Goal: Task Accomplishment & Management: Complete application form

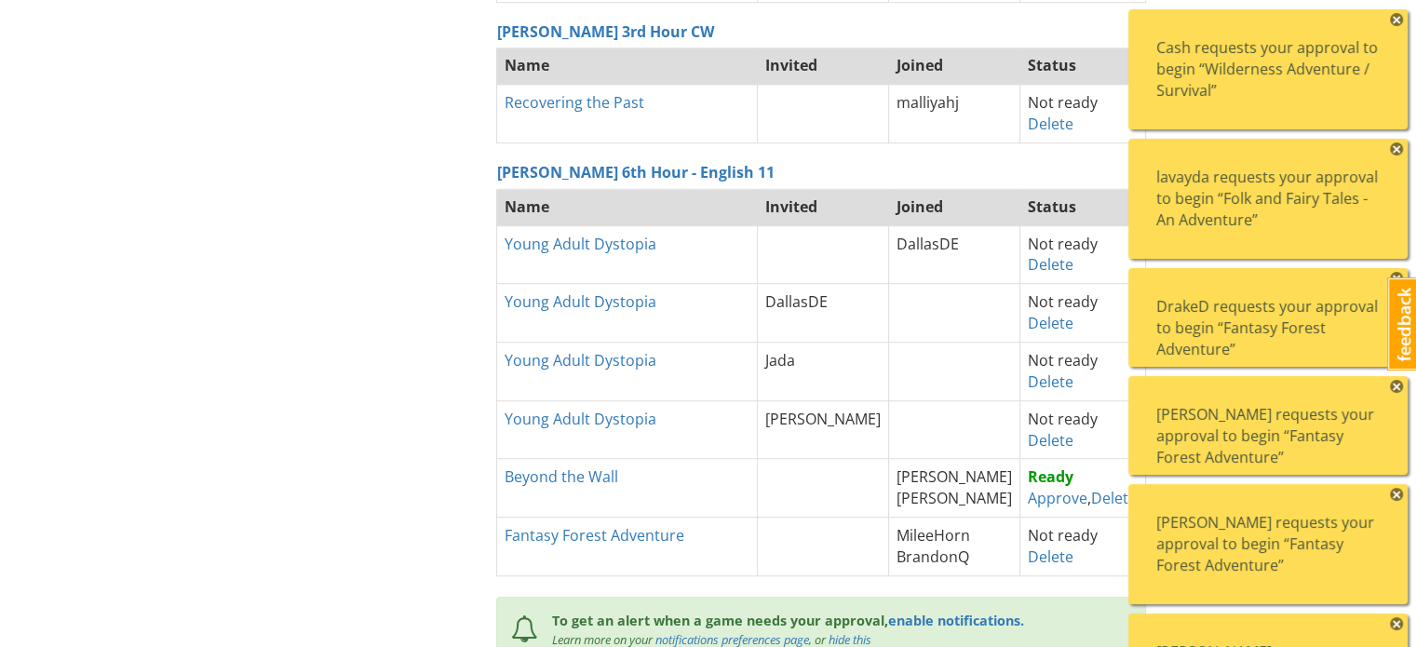
scroll to position [1266, 0]
click at [1400, 14] on span "×" at bounding box center [1396, 19] width 13 height 13
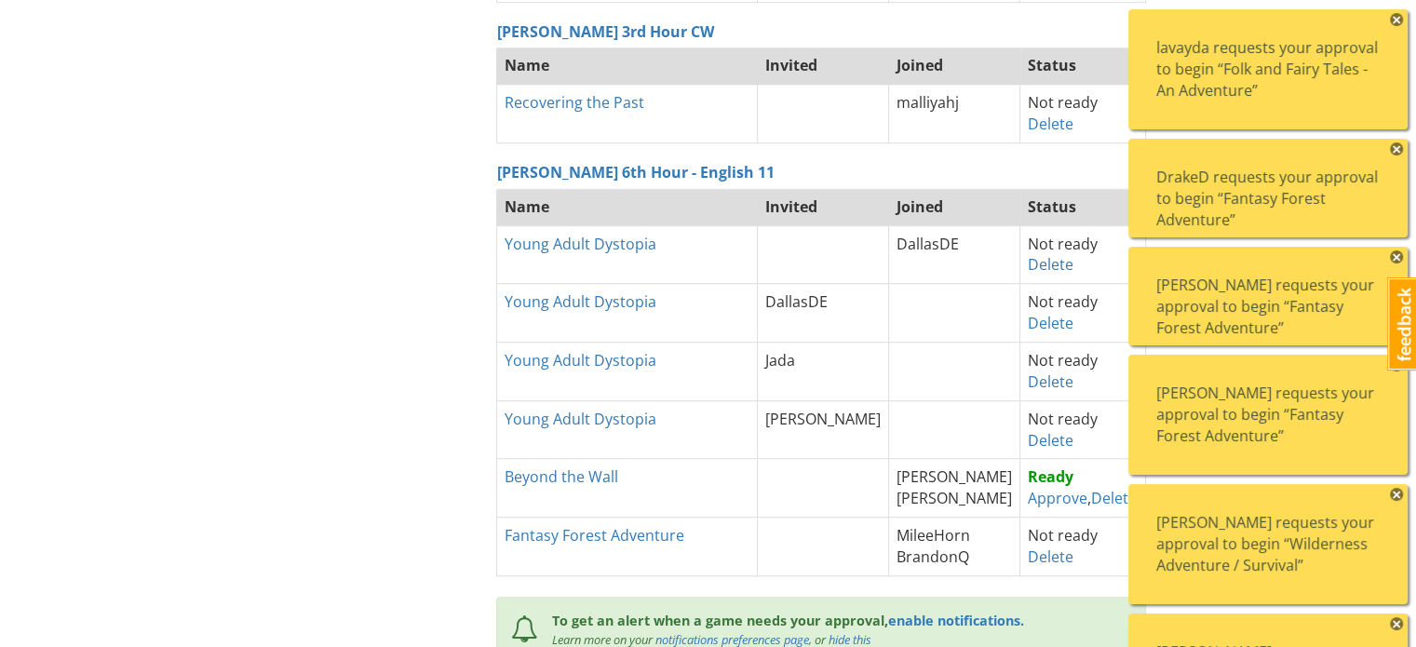
click at [1400, 14] on span "×" at bounding box center [1396, 19] width 13 height 13
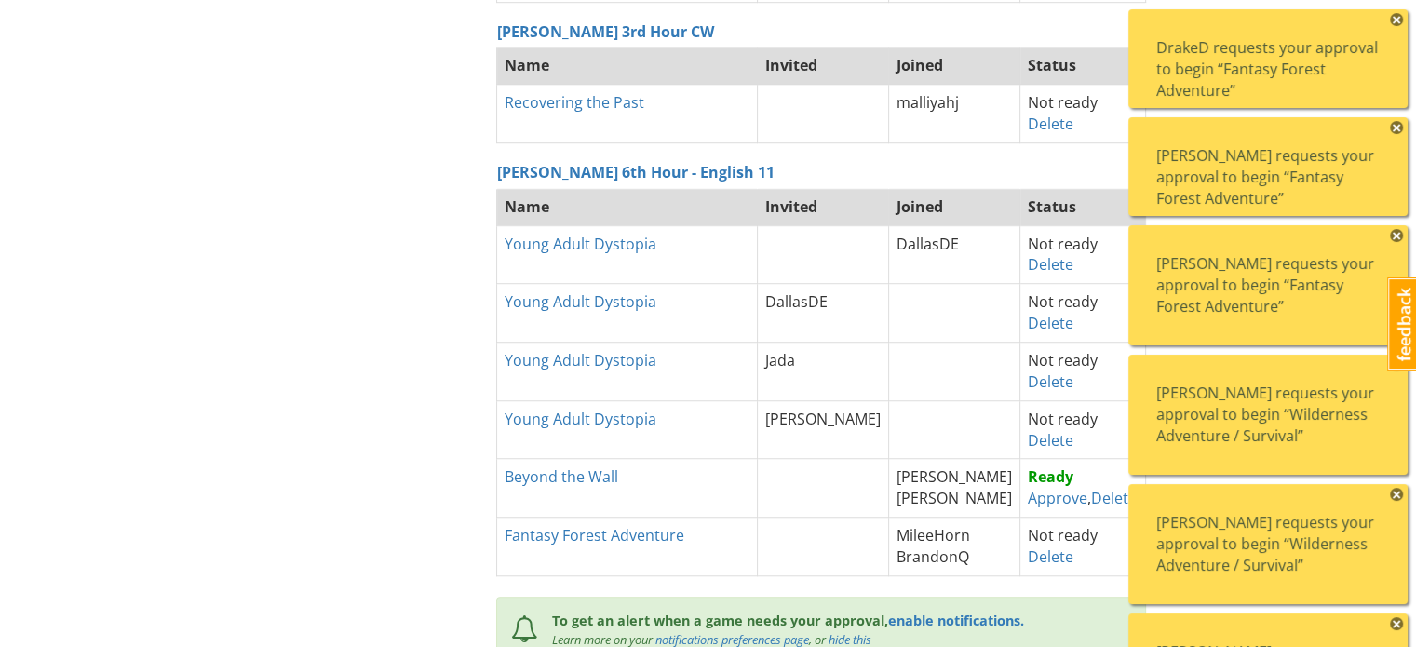
click at [1400, 14] on span "×" at bounding box center [1396, 19] width 13 height 13
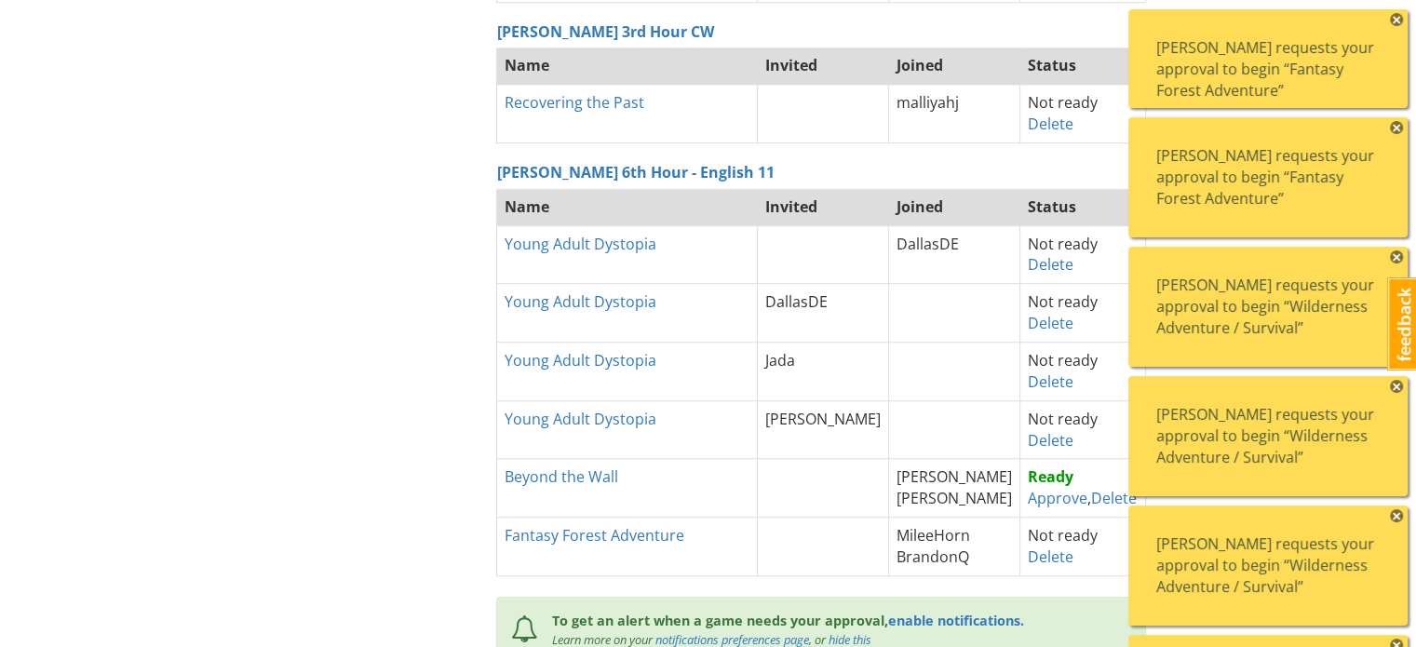
click at [1400, 14] on span "×" at bounding box center [1396, 19] width 13 height 13
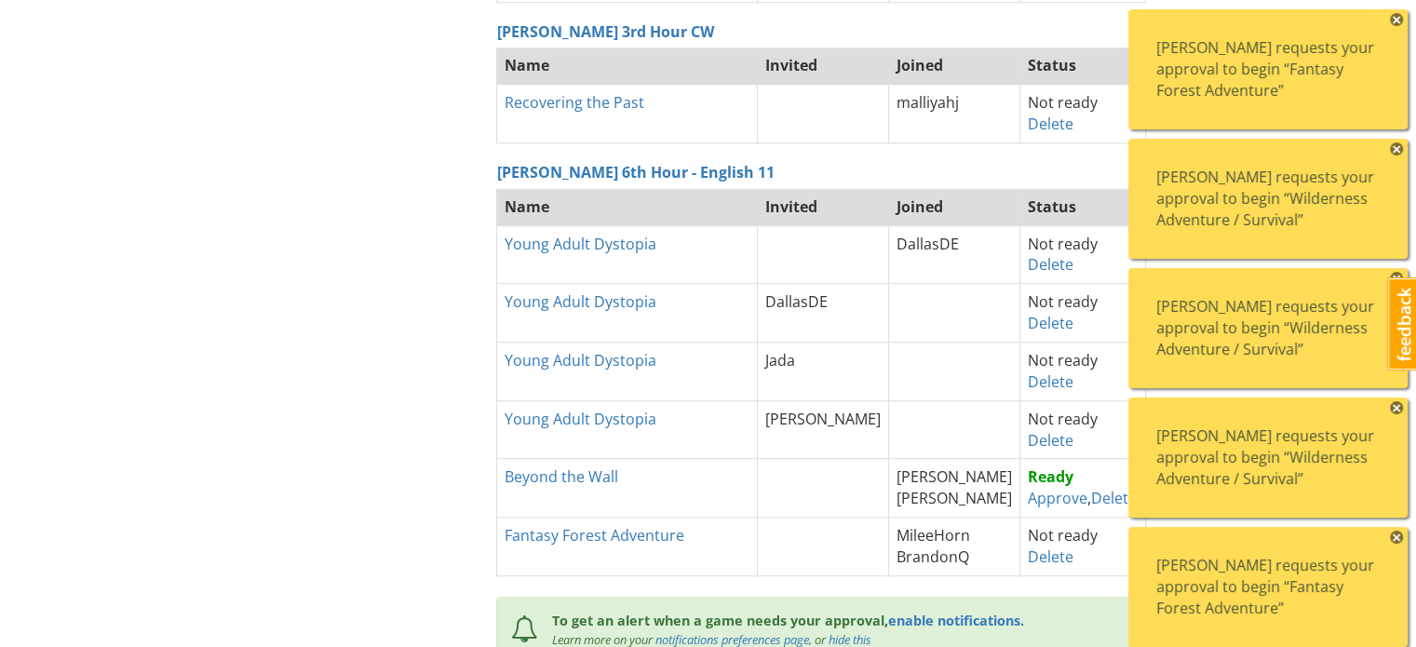
click at [1400, 14] on span "×" at bounding box center [1396, 19] width 13 height 13
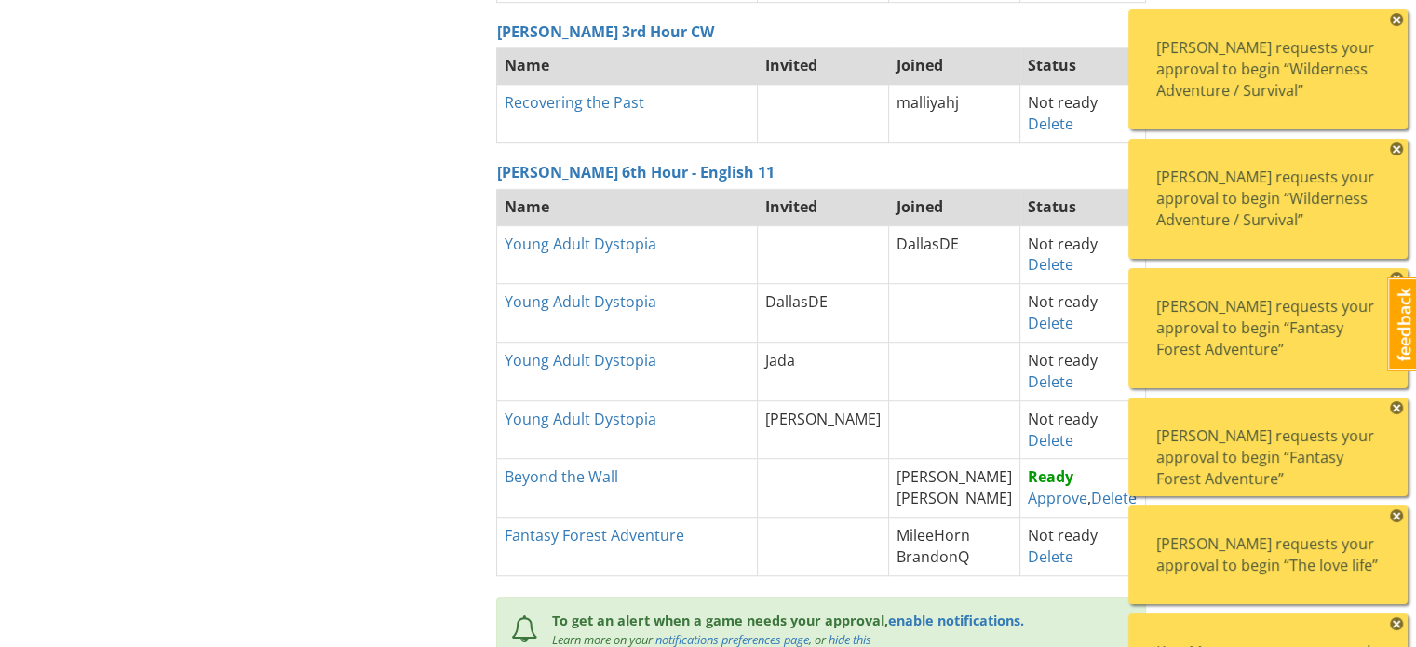
click at [1400, 14] on span "×" at bounding box center [1396, 19] width 13 height 13
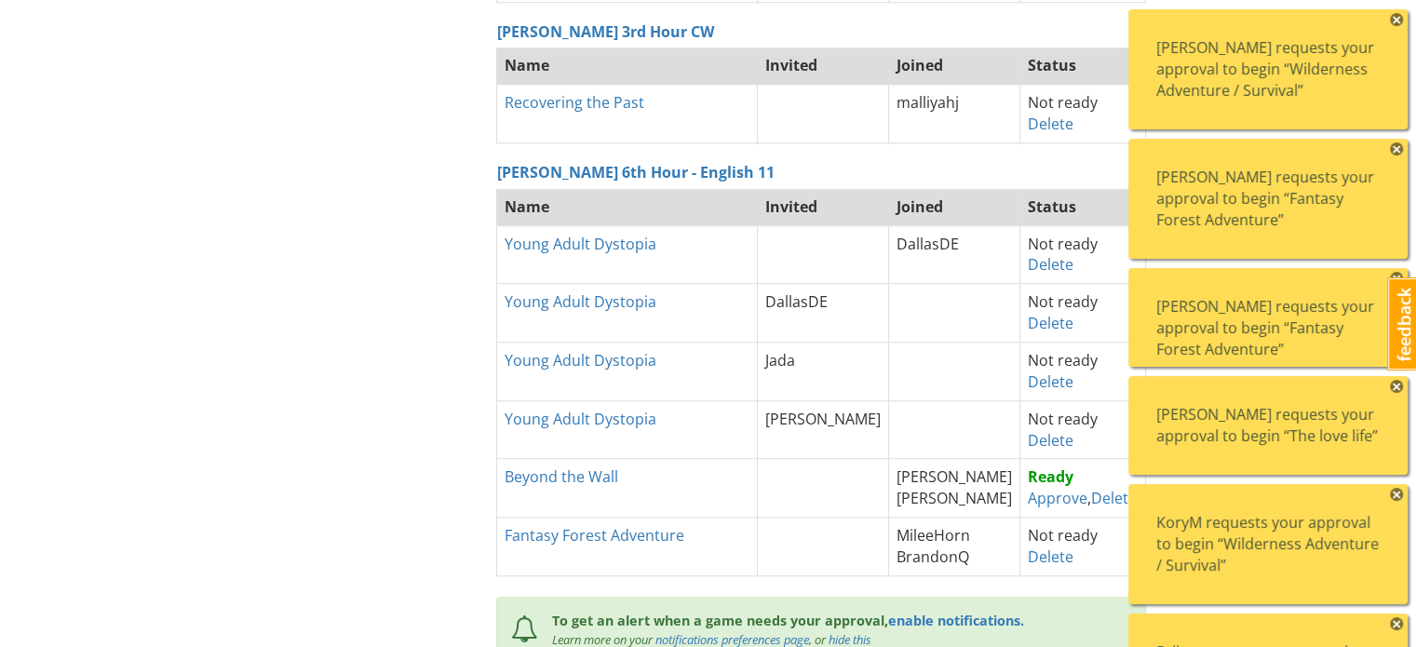
click at [1400, 14] on span "×" at bounding box center [1396, 19] width 13 height 13
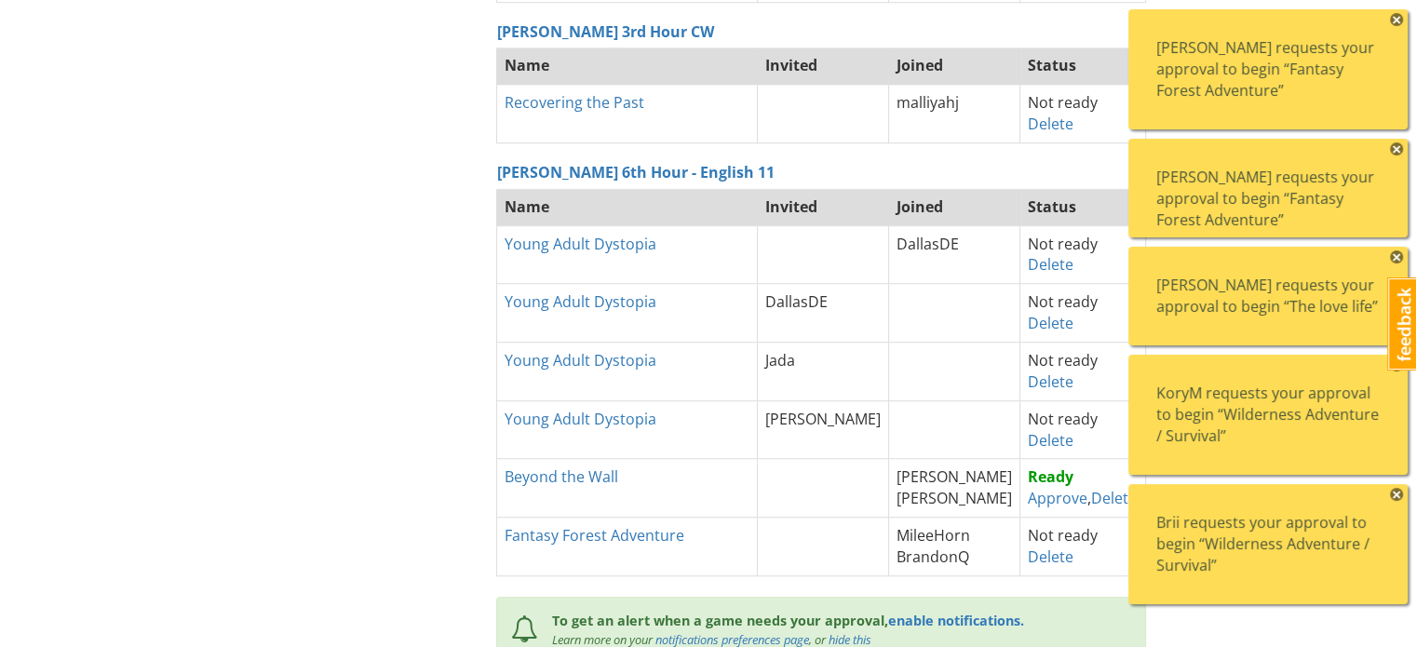
click at [1400, 14] on span "×" at bounding box center [1396, 19] width 13 height 13
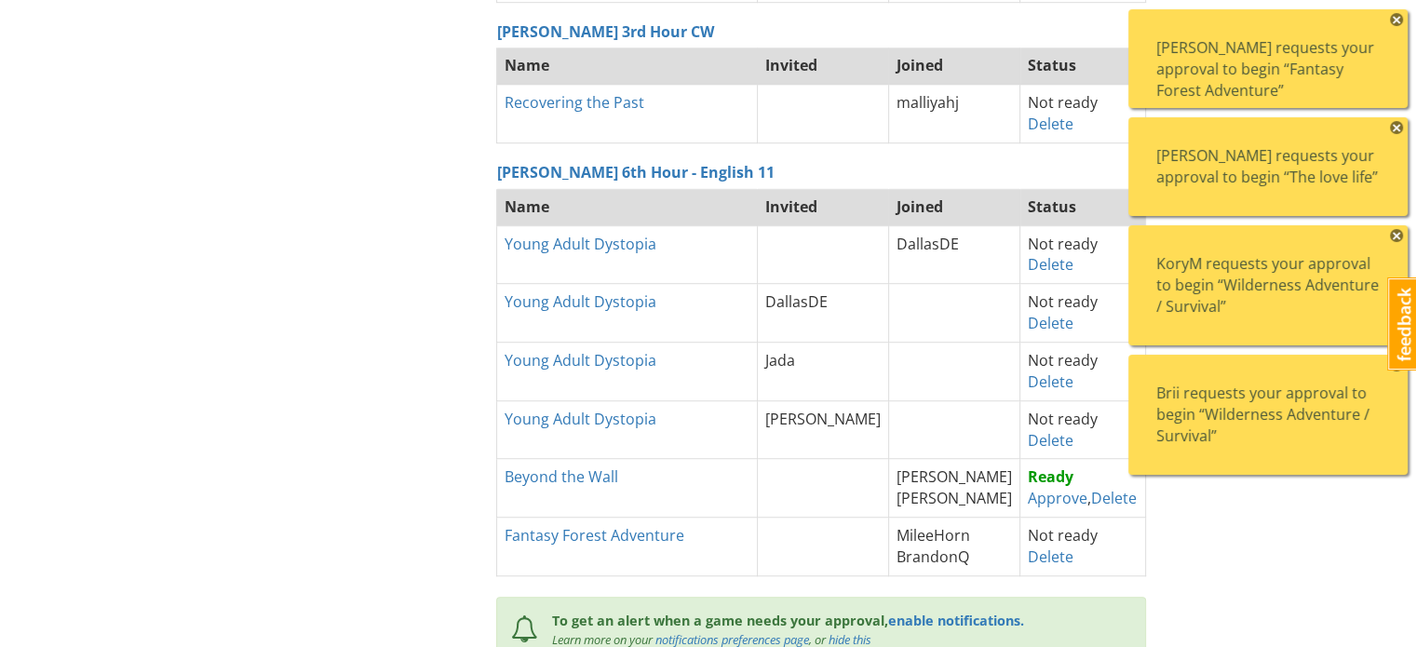
click at [1400, 14] on span "×" at bounding box center [1396, 19] width 13 height 13
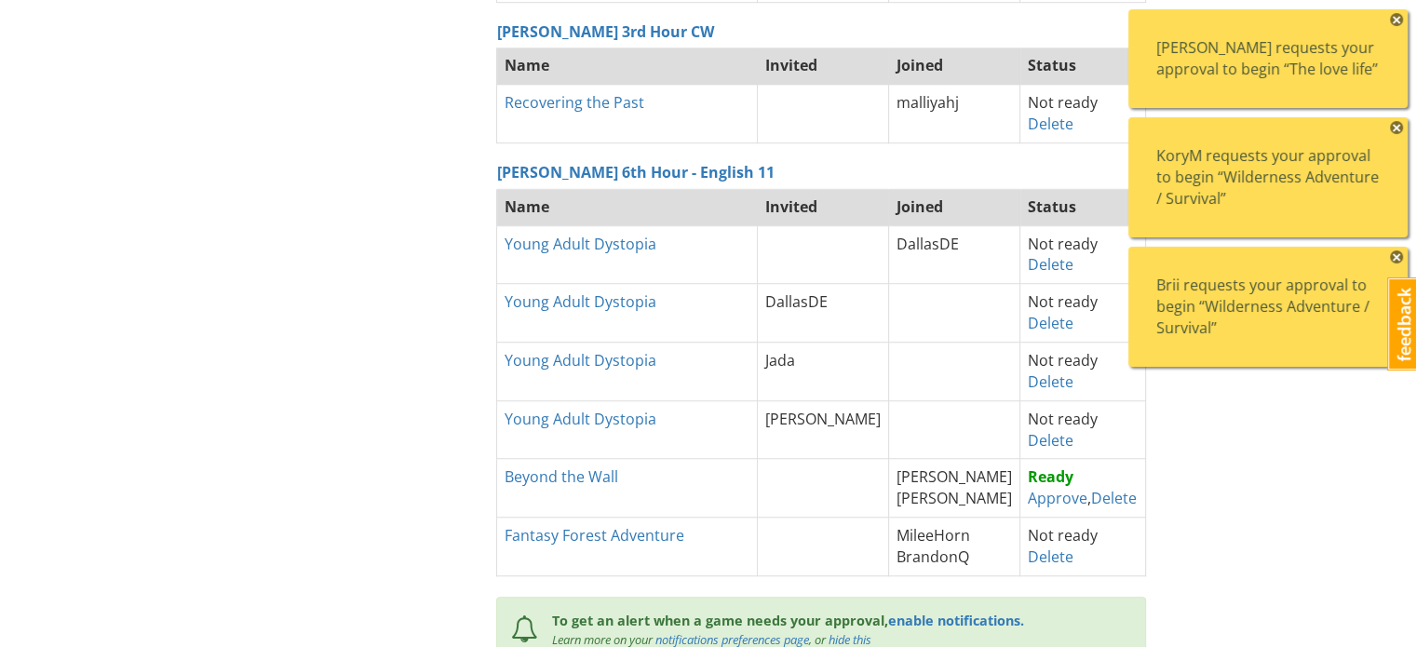
click at [1400, 14] on span "×" at bounding box center [1396, 19] width 13 height 13
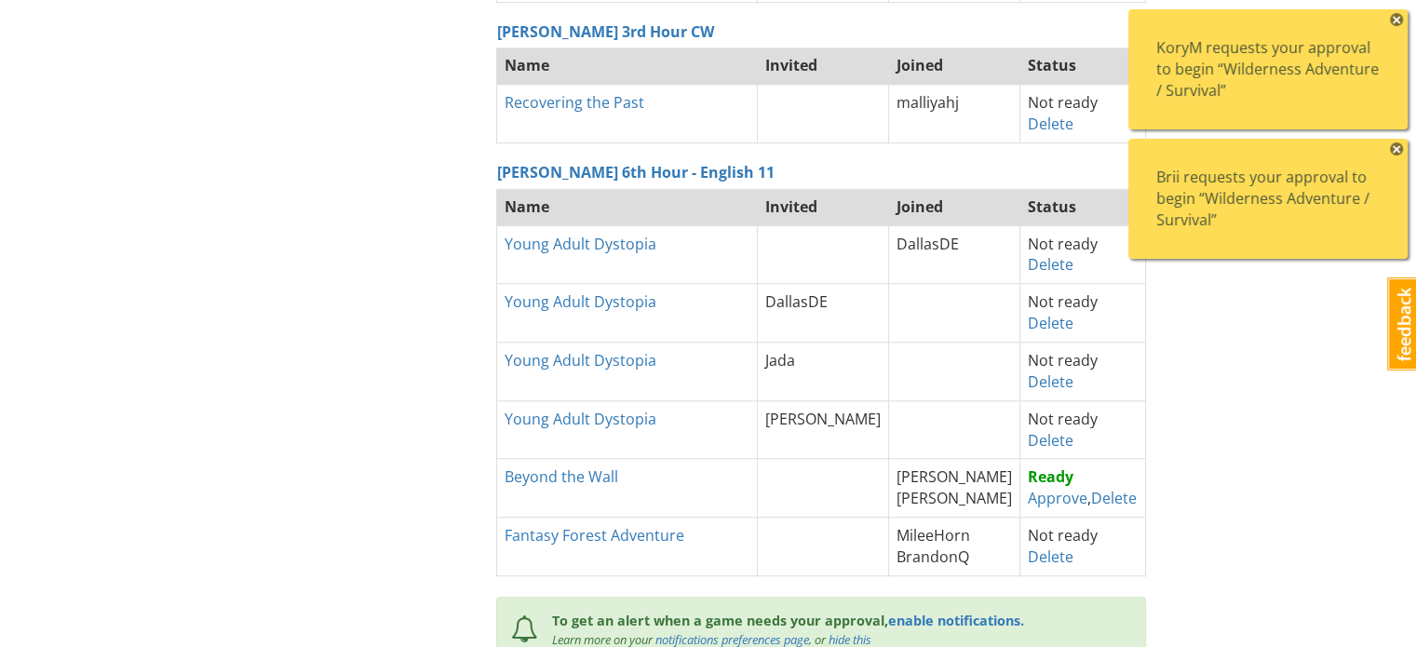
click at [1400, 14] on span "×" at bounding box center [1396, 19] width 13 height 13
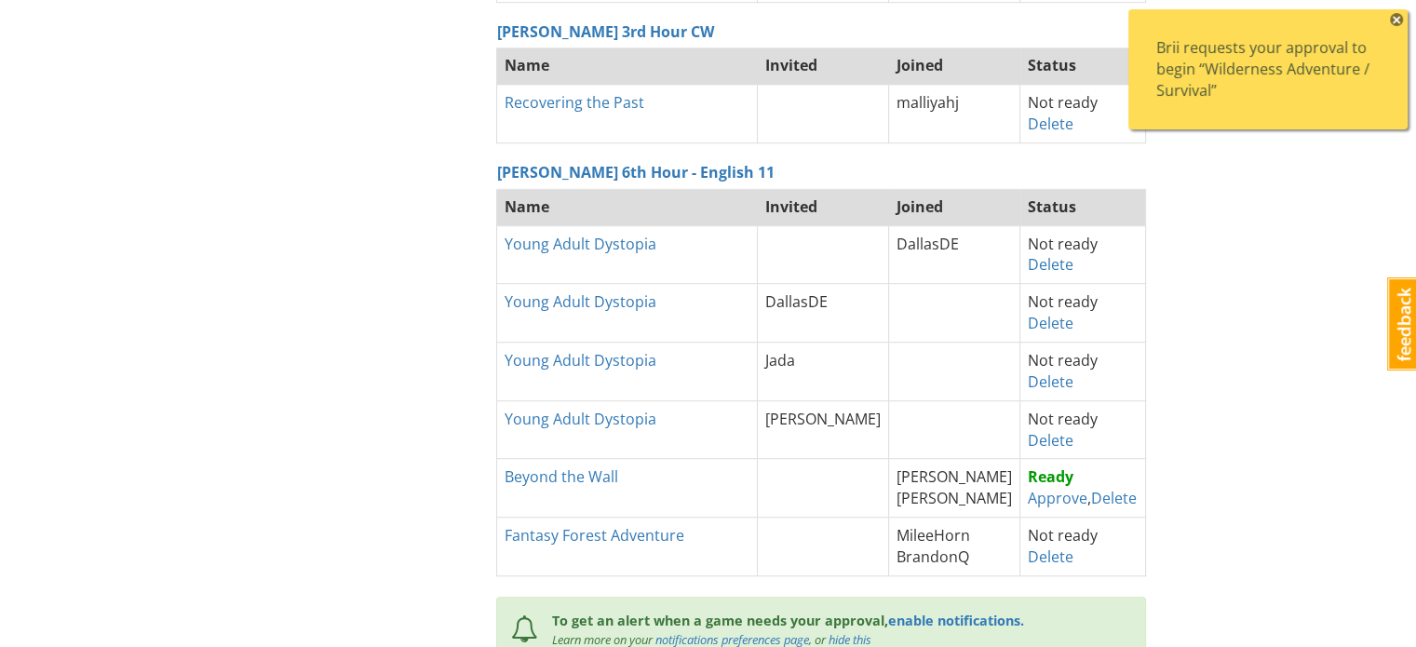
click at [1398, 18] on span "×" at bounding box center [1396, 19] width 13 height 13
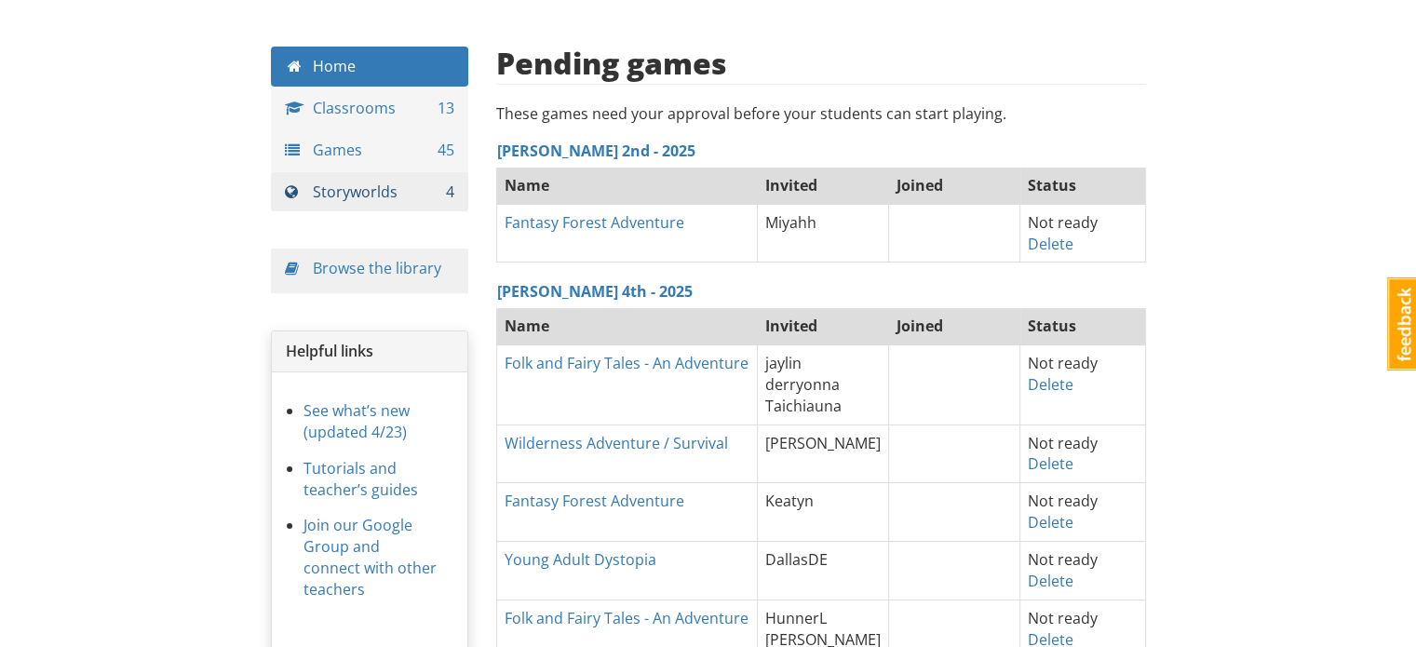
scroll to position [33, 0]
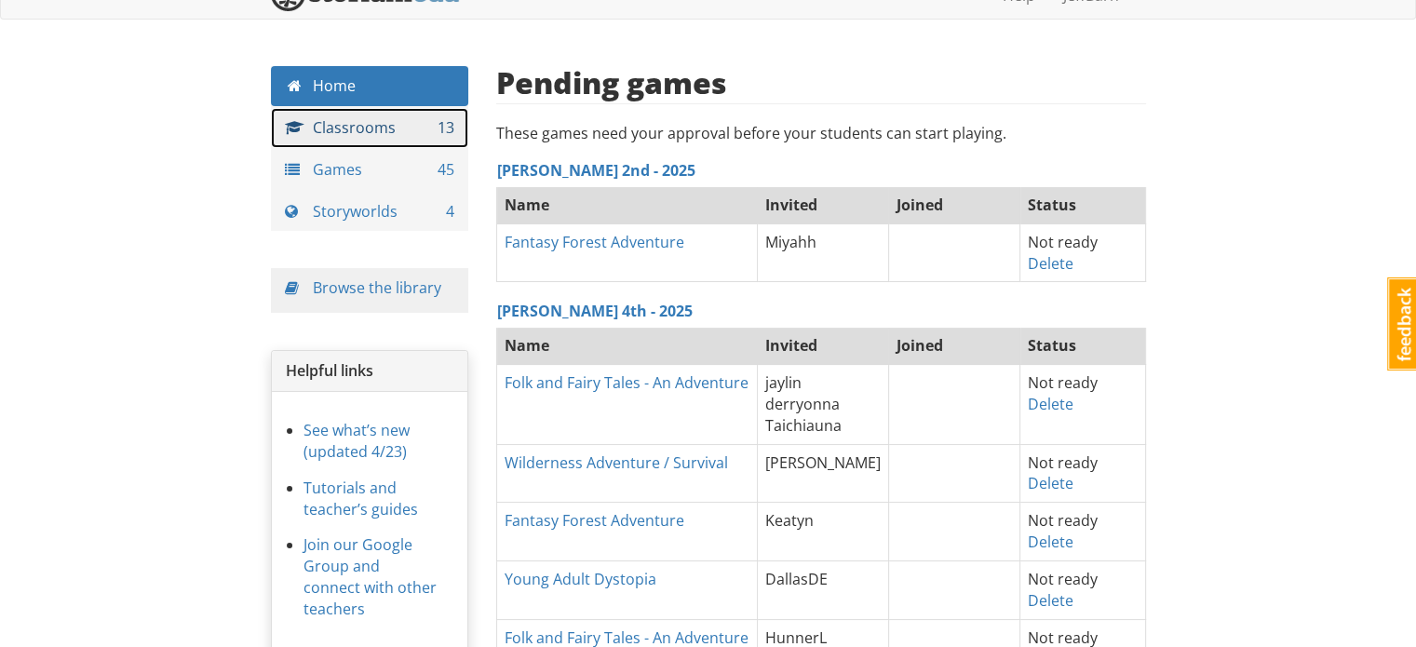
click at [337, 121] on link "Classrooms 13" at bounding box center [370, 128] width 198 height 40
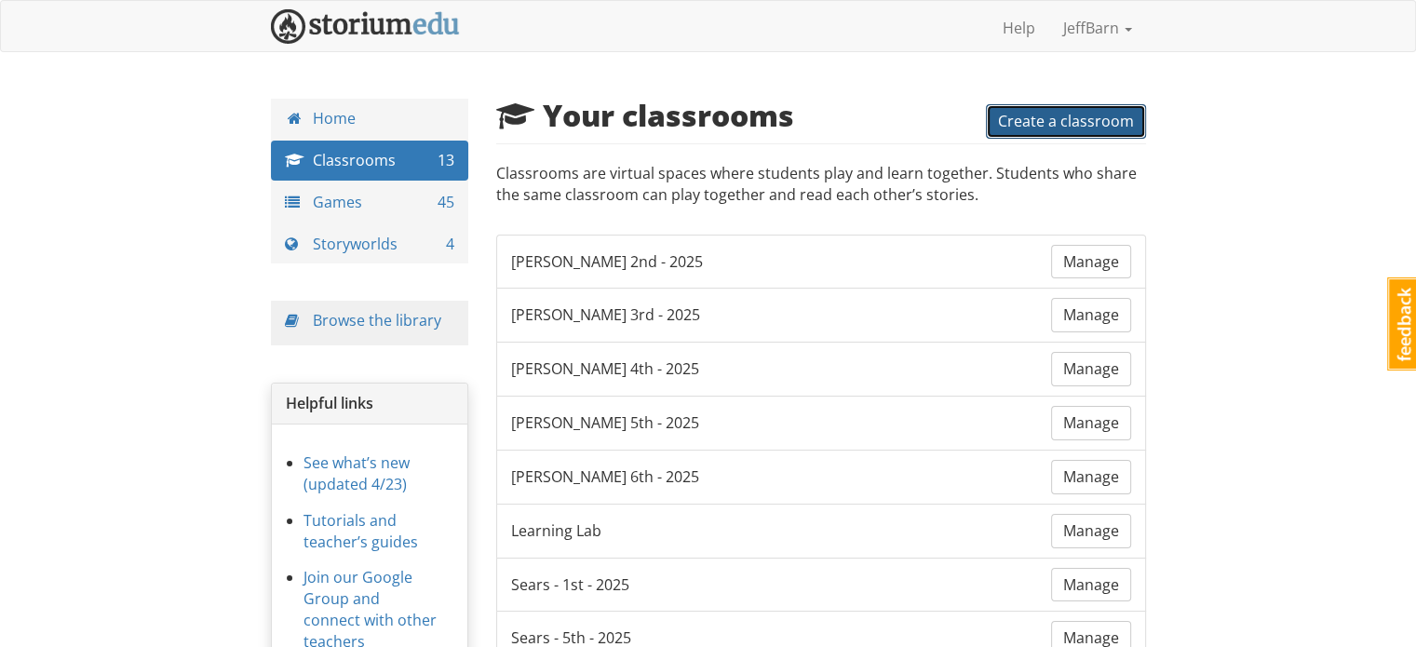
click at [1031, 130] on button "Create a classroom" at bounding box center [1066, 121] width 160 height 34
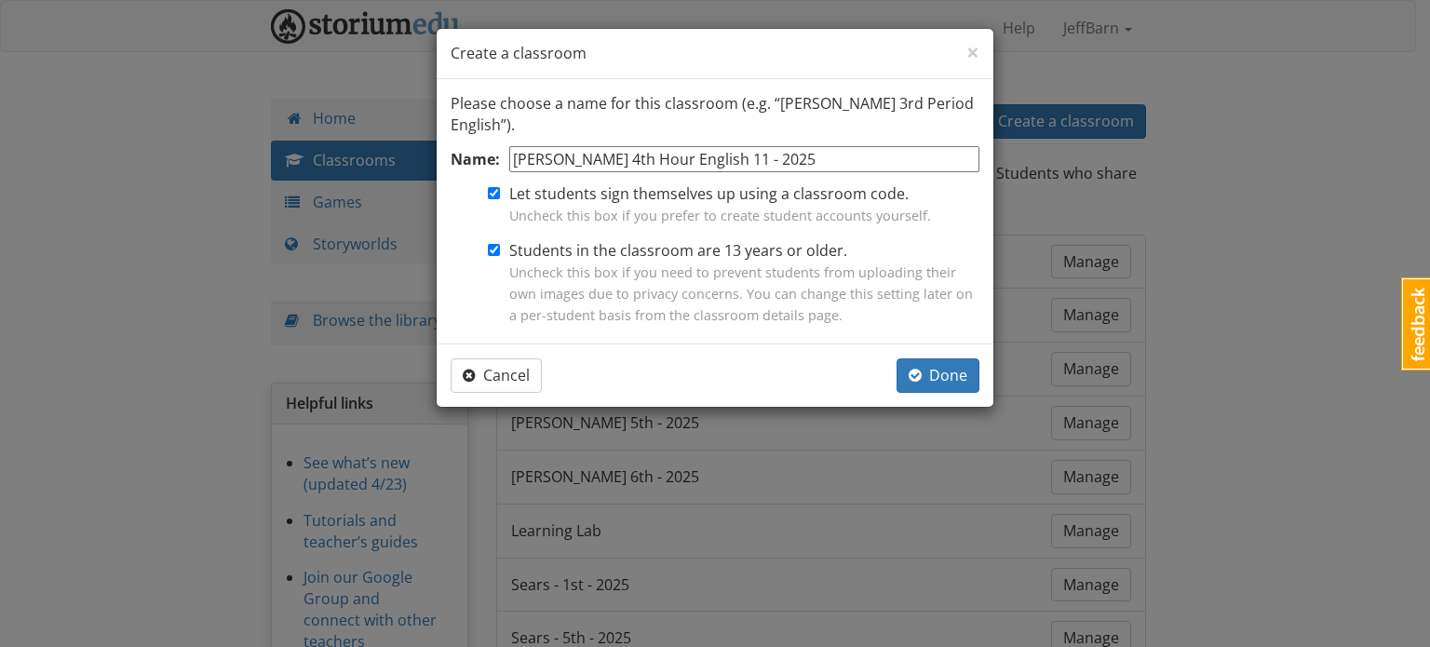
type input "[PERSON_NAME] 4th Hour English 11 - 2025"
click at [497, 256] on div at bounding box center [475, 284] width 49 height 89
click at [494, 245] on input "Students in the classroom are 13 years or older. Uncheck this box if you need t…" at bounding box center [494, 250] width 12 height 12
checkbox input "false"
click at [953, 378] on span "Done" at bounding box center [938, 375] width 59 height 20
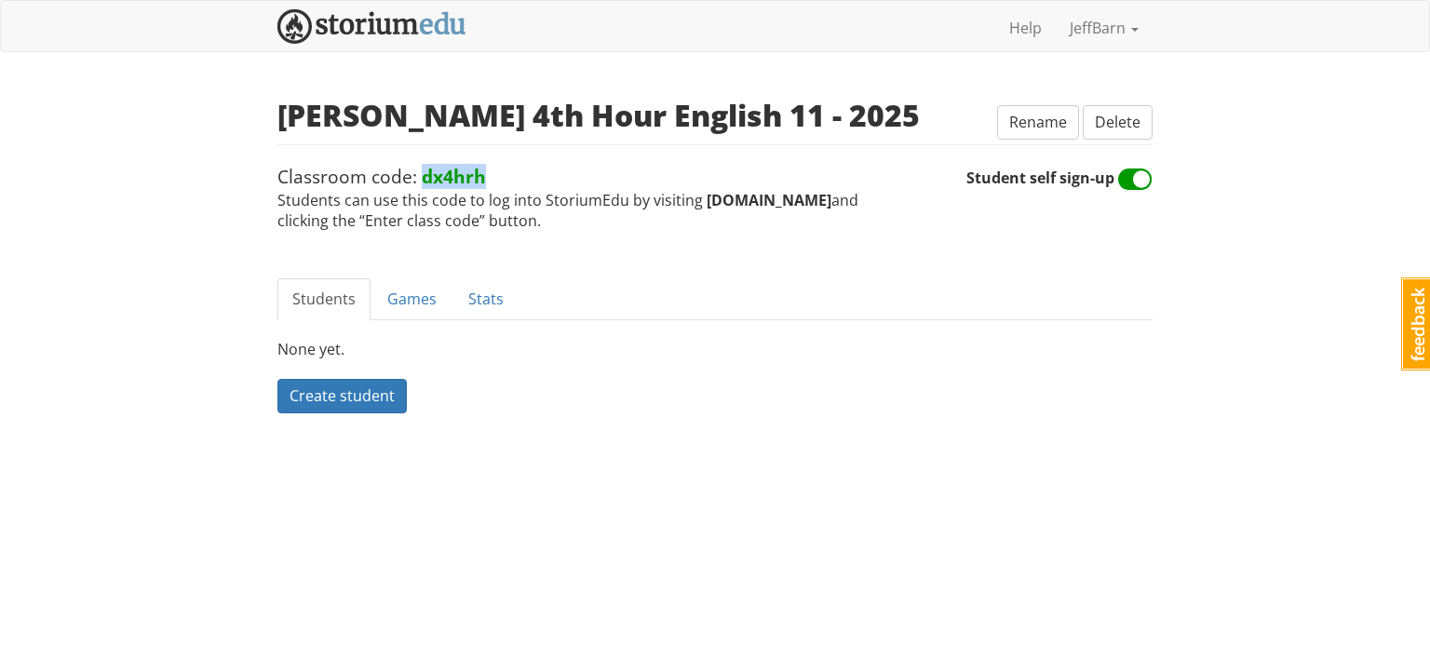
drag, startPoint x: 481, startPoint y: 173, endPoint x: 421, endPoint y: 174, distance: 60.5
click at [422, 174] on strong "dx4hrh" at bounding box center [454, 176] width 64 height 25
copy strong "dx4hrh"
